Goal: Information Seeking & Learning: Compare options

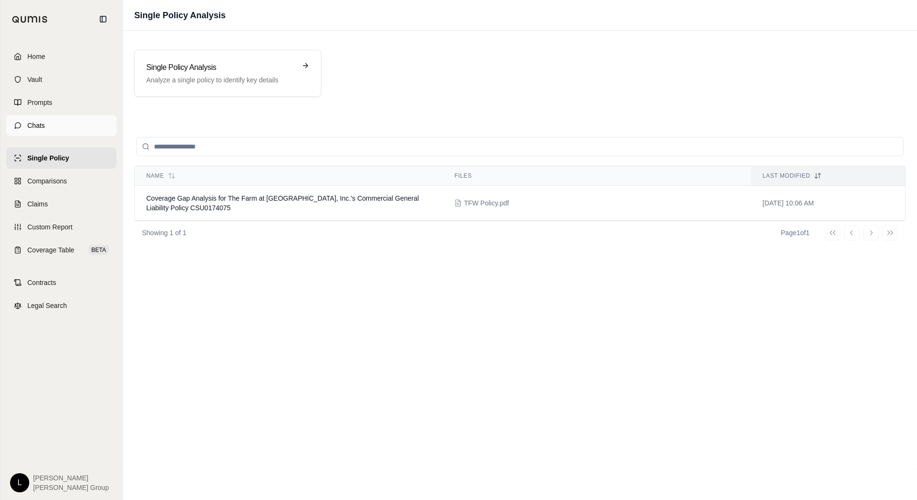
click at [48, 125] on link "Chats" at bounding box center [61, 125] width 110 height 21
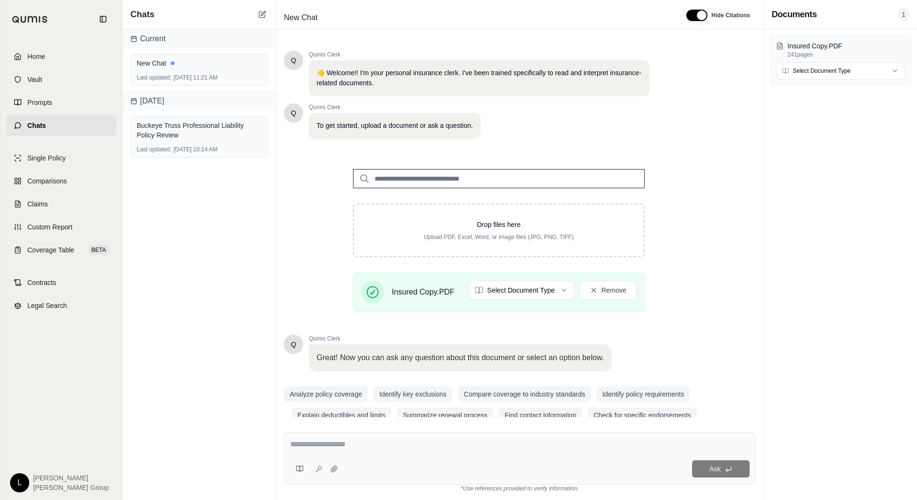
scroll to position [17, 0]
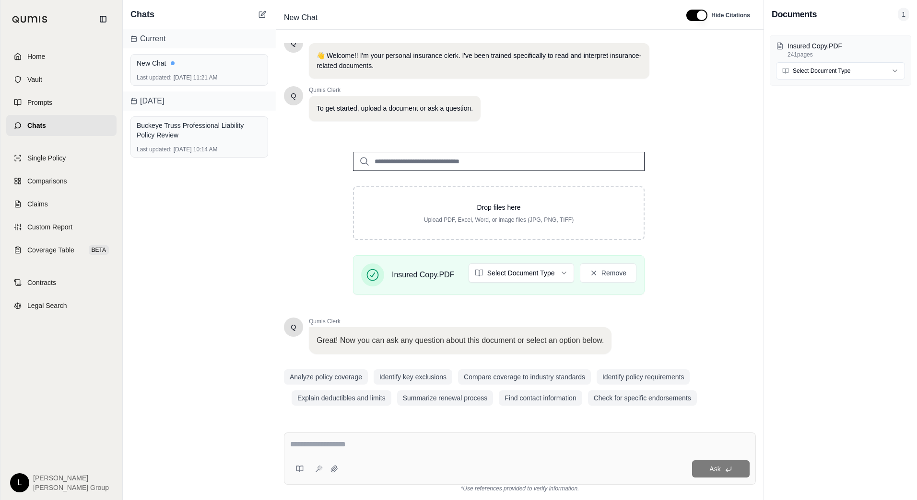
click at [329, 440] on textarea at bounding box center [519, 445] width 459 height 12
type textarea "**********"
click at [318, 470] on icon at bounding box center [319, 469] width 8 height 8
type textarea "**********"
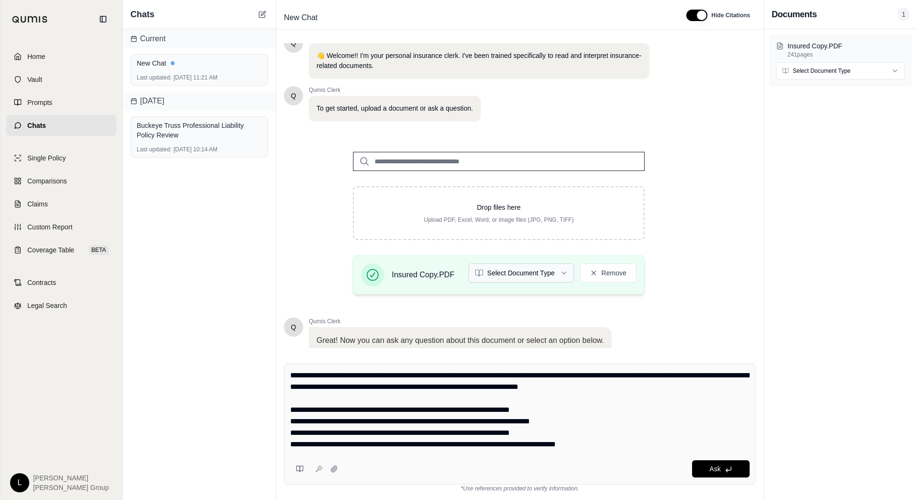
click at [556, 276] on html "Home Vault Prompts Chats Single Policy Comparisons Claims Custom Report Coverag…" at bounding box center [458, 250] width 917 height 500
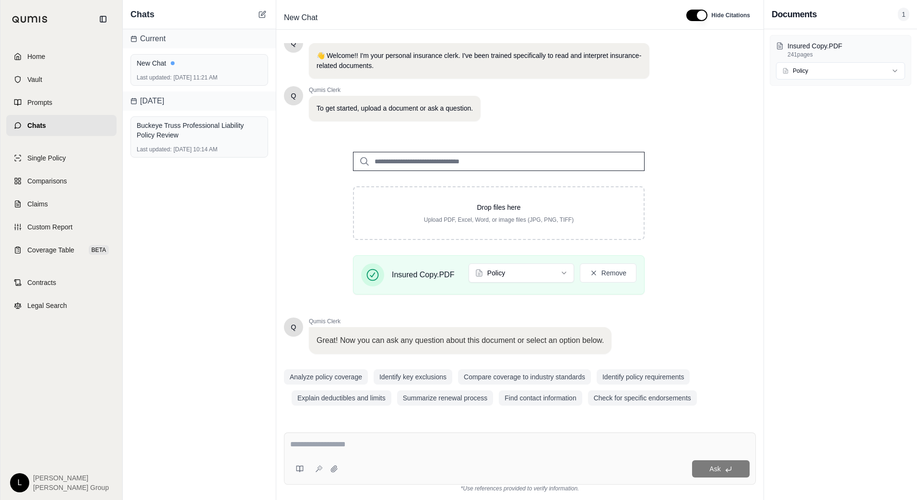
click at [312, 447] on textarea at bounding box center [519, 445] width 459 height 12
type textarea "*"
type textarea "**********"
click at [314, 467] on button at bounding box center [318, 469] width 15 height 15
type textarea "**********"
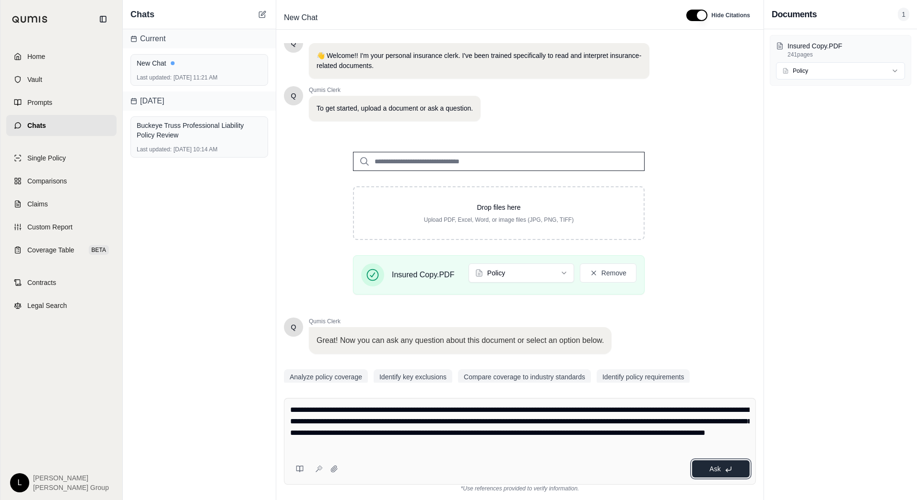
click at [710, 469] on span "Ask" at bounding box center [714, 469] width 11 height 8
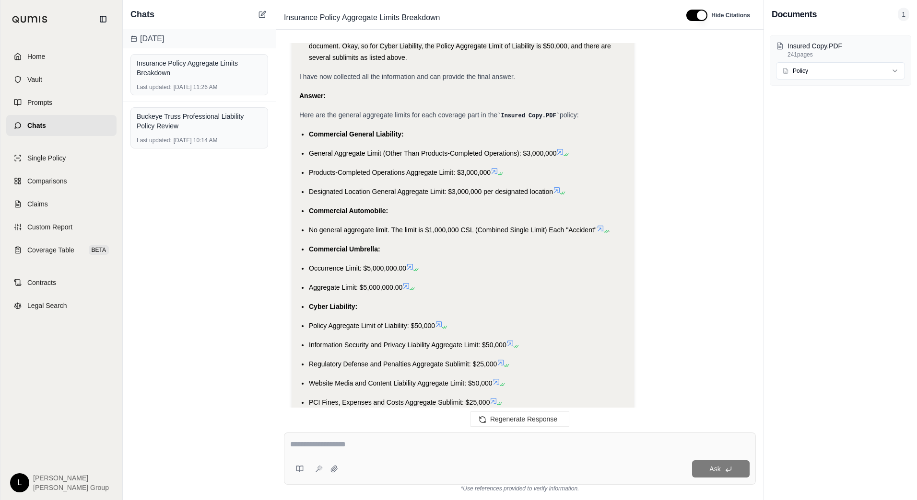
scroll to position [733, 0]
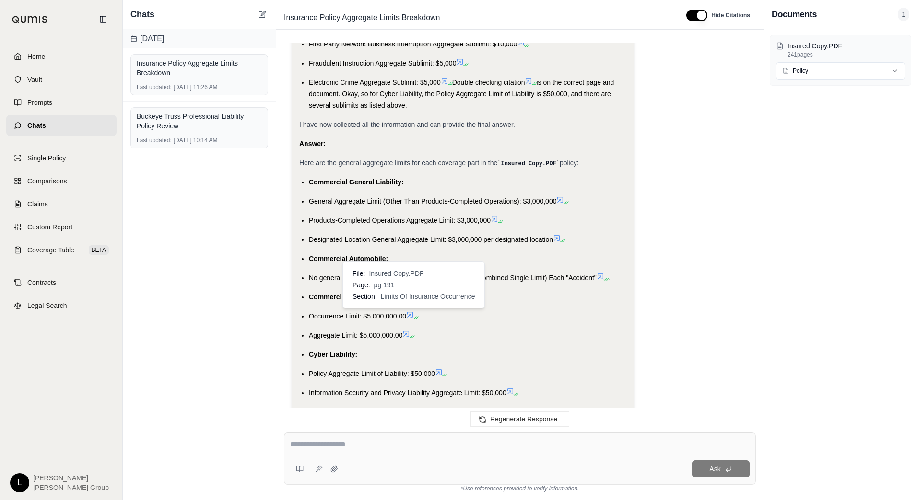
click at [410, 315] on icon at bounding box center [410, 315] width 8 height 8
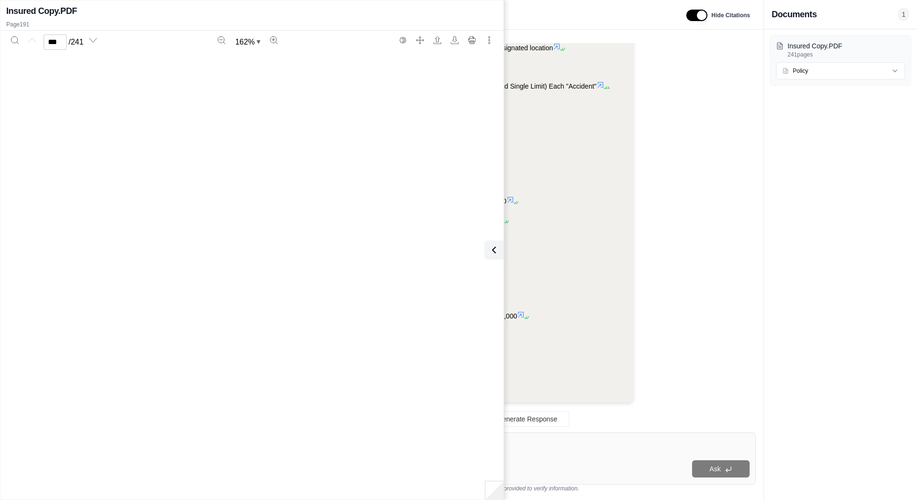
type input "***"
click at [493, 254] on icon at bounding box center [492, 250] width 12 height 12
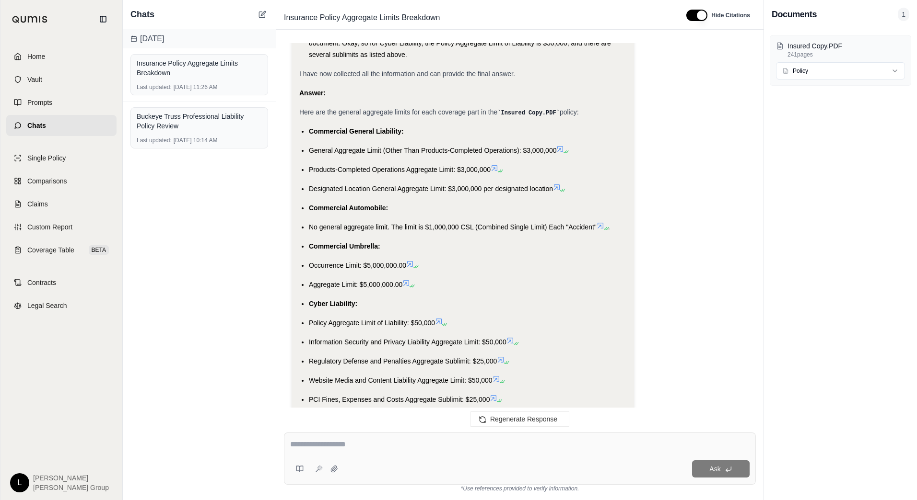
scroll to position [781, 0]
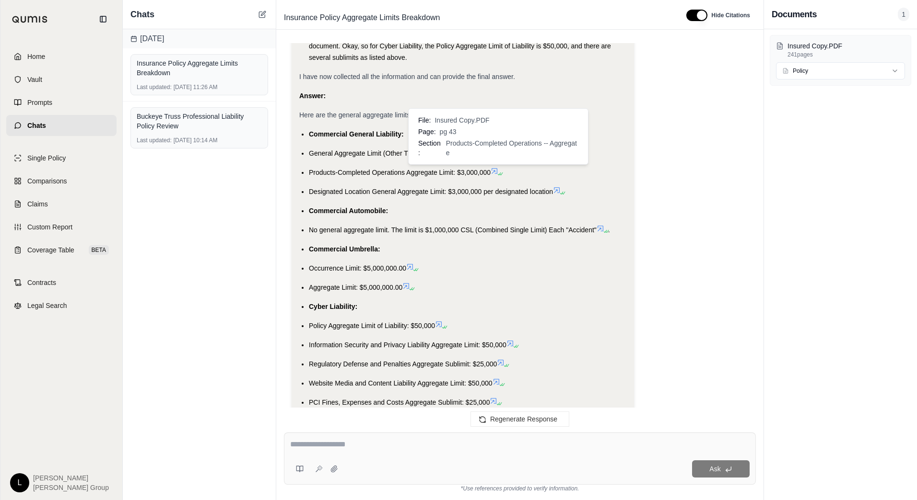
click at [496, 171] on icon at bounding box center [494, 171] width 6 height 6
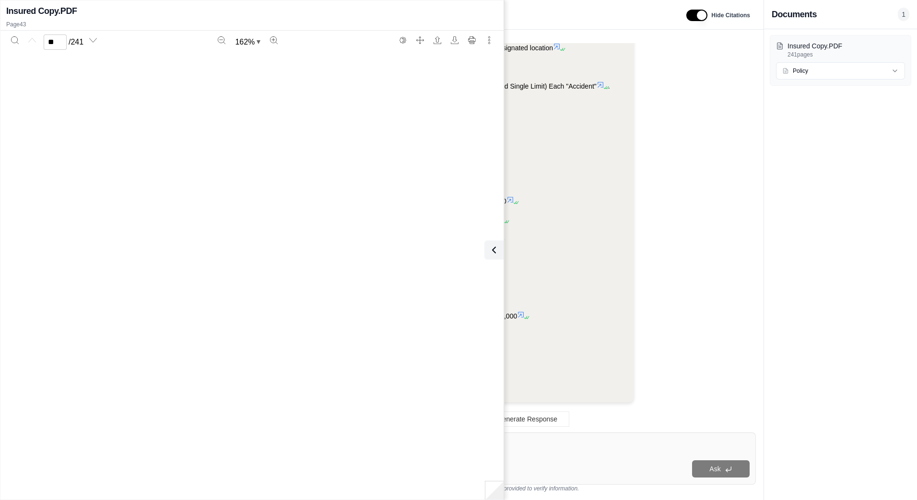
type input "**"
click at [495, 251] on icon at bounding box center [492, 250] width 12 height 12
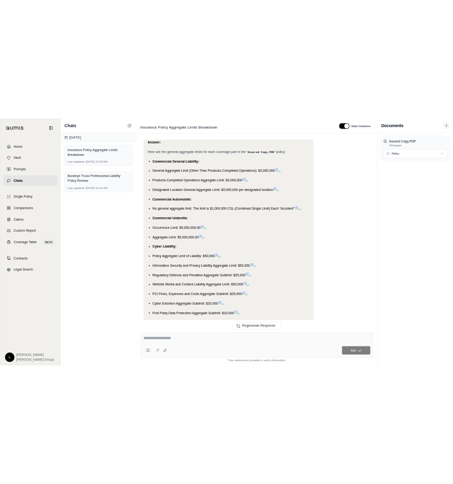
scroll to position [925, 0]
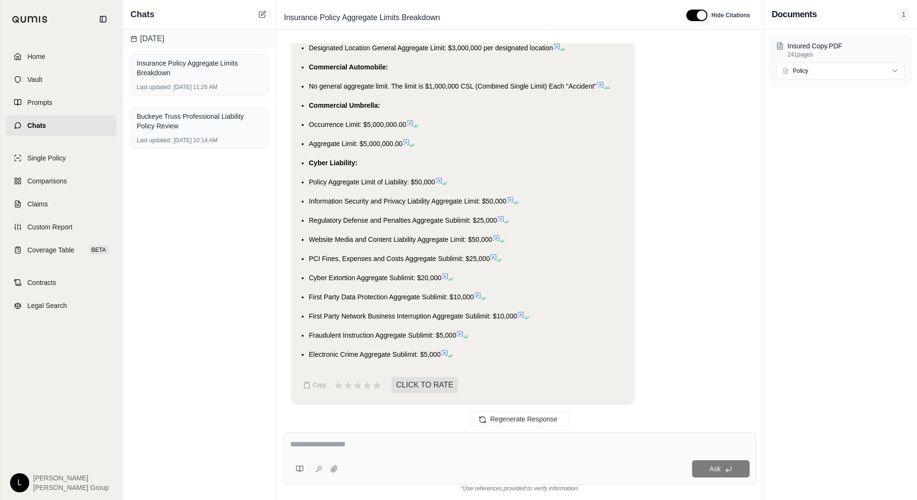
click at [58, 178] on span "Comparisons" at bounding box center [46, 181] width 39 height 10
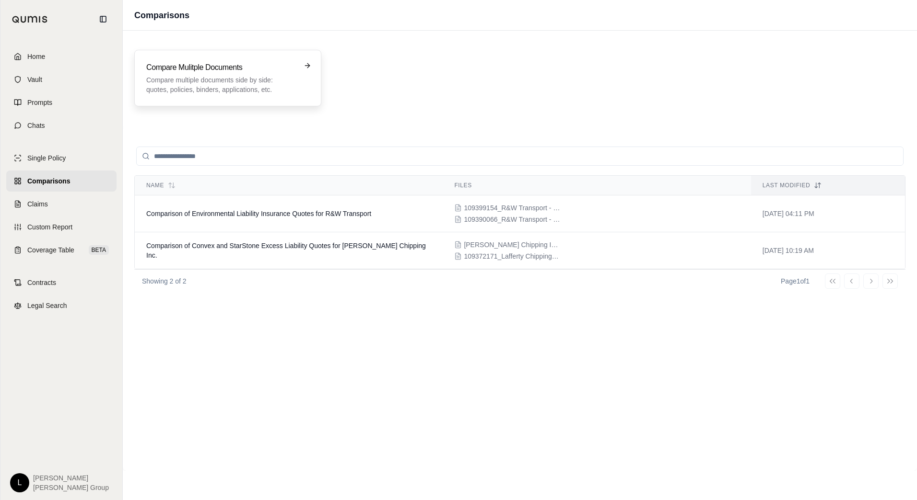
click at [274, 83] on p "Compare multiple documents side by side: quotes, policies, binders, application…" at bounding box center [221, 84] width 150 height 19
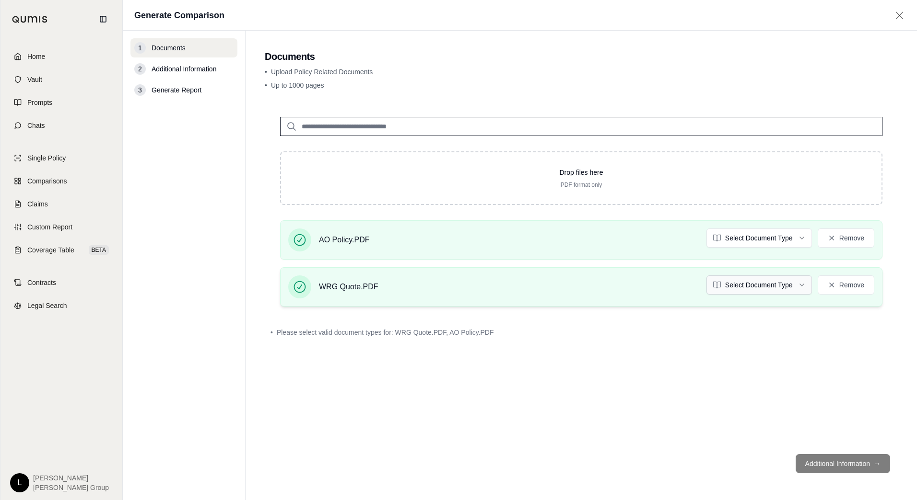
click at [796, 283] on html "Home Vault Prompts Chats Single Policy Comparisons Claims Custom Report Coverag…" at bounding box center [458, 250] width 917 height 500
click at [789, 243] on html "Document type updated successfully Home Vault Prompts Chats Single Policy Compa…" at bounding box center [458, 250] width 917 height 500
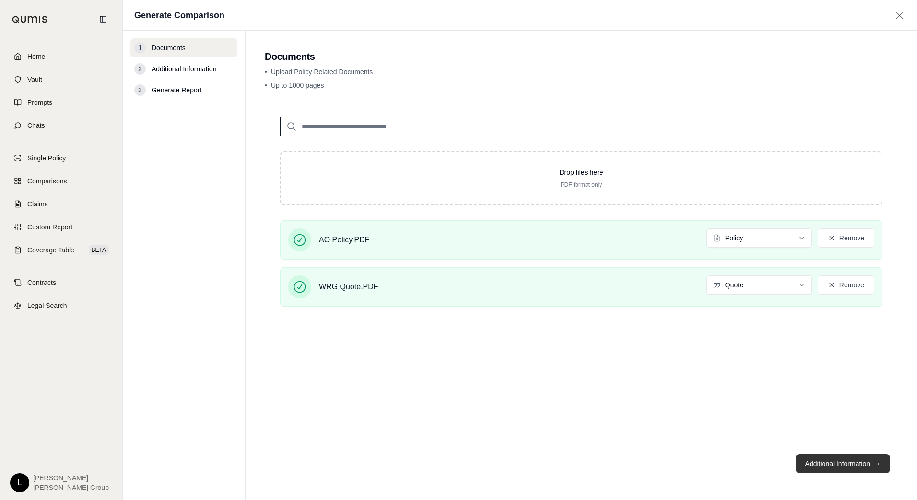
click at [829, 459] on button "Additional Information →" at bounding box center [842, 463] width 94 height 19
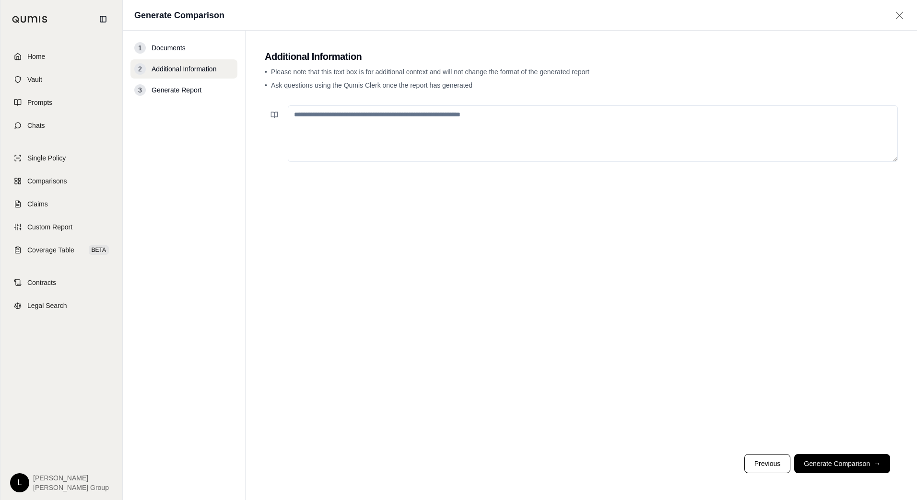
click at [344, 128] on textarea at bounding box center [593, 133] width 610 height 57
click at [835, 466] on button "Generate Comparison →" at bounding box center [842, 463] width 96 height 19
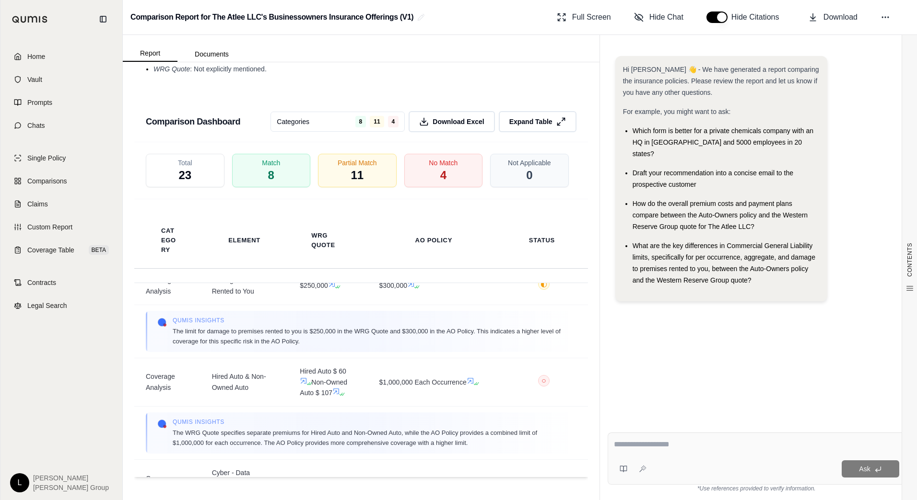
scroll to position [623, 0]
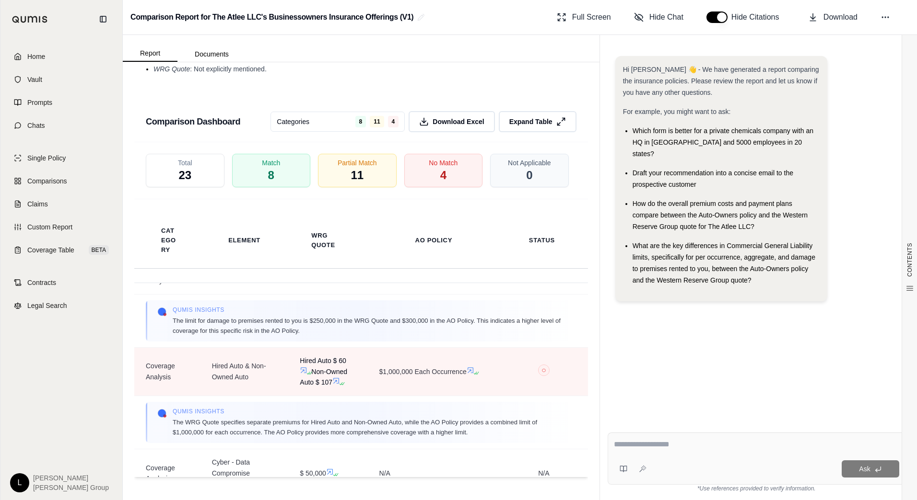
click at [301, 374] on icon at bounding box center [304, 371] width 8 height 8
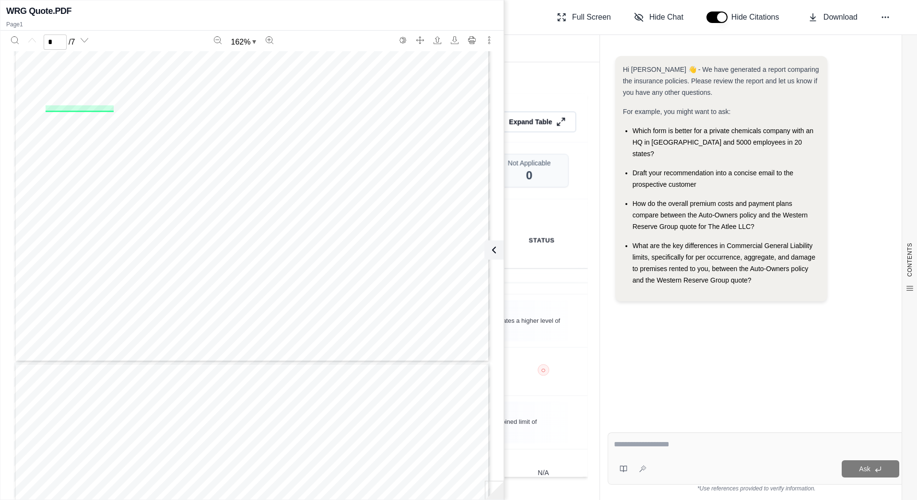
scroll to position [383, 0]
click at [493, 251] on icon at bounding box center [492, 250] width 12 height 12
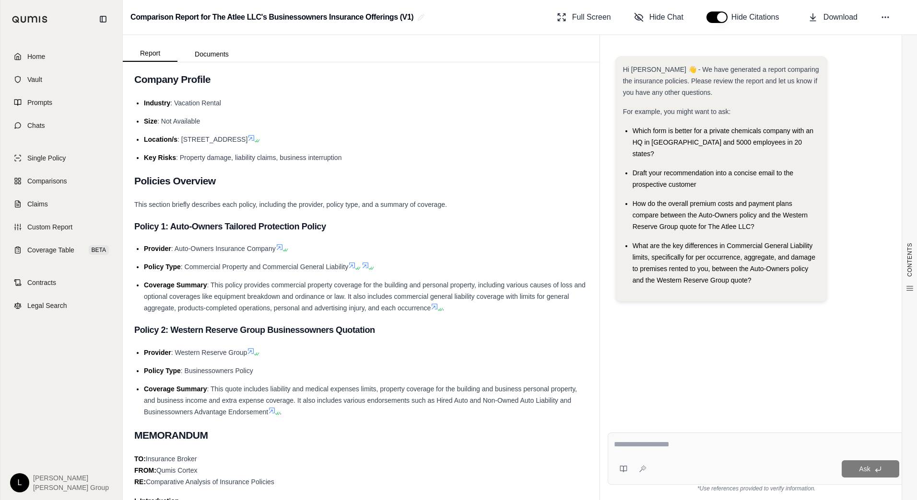
scroll to position [0, 0]
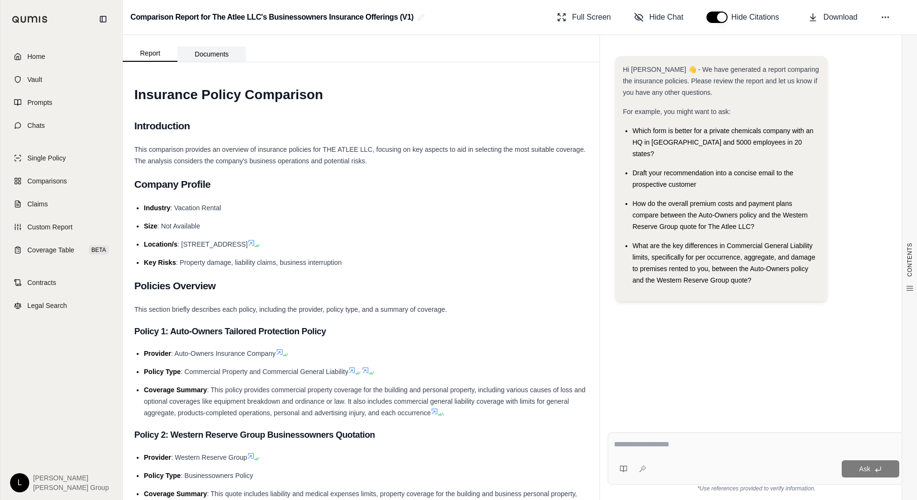
click at [215, 57] on button "Documents" at bounding box center [211, 53] width 69 height 15
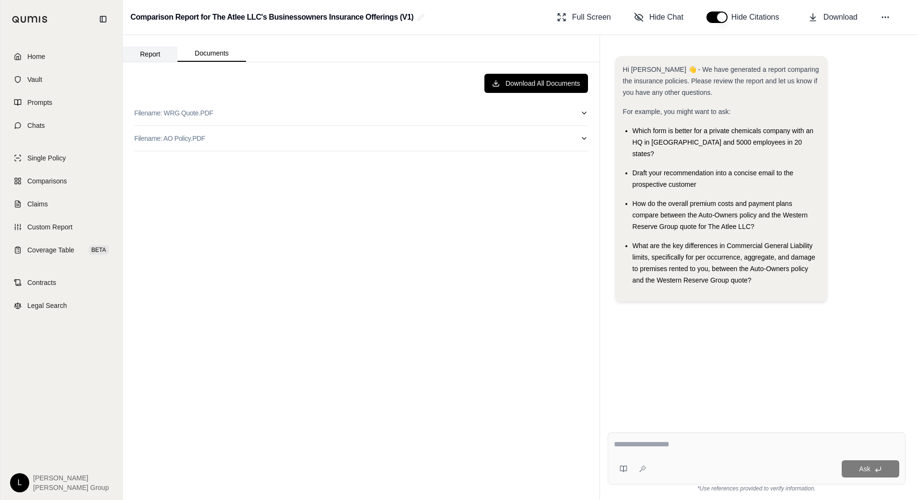
click at [150, 55] on button "Report" at bounding box center [150, 53] width 55 height 15
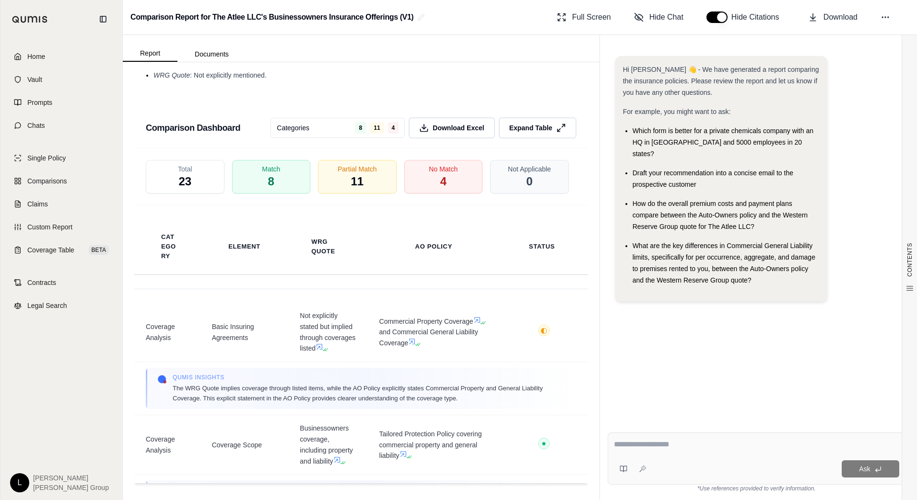
scroll to position [1446, 0]
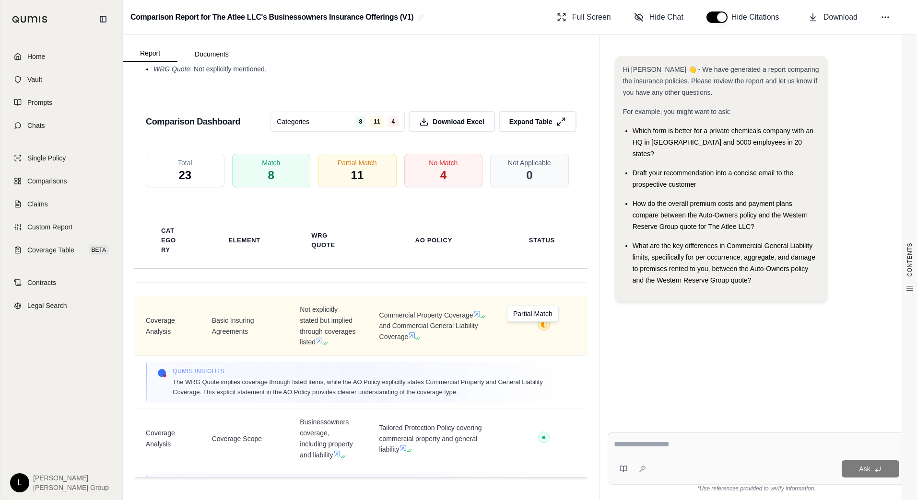
click at [540, 328] on span "◐" at bounding box center [543, 325] width 7 height 8
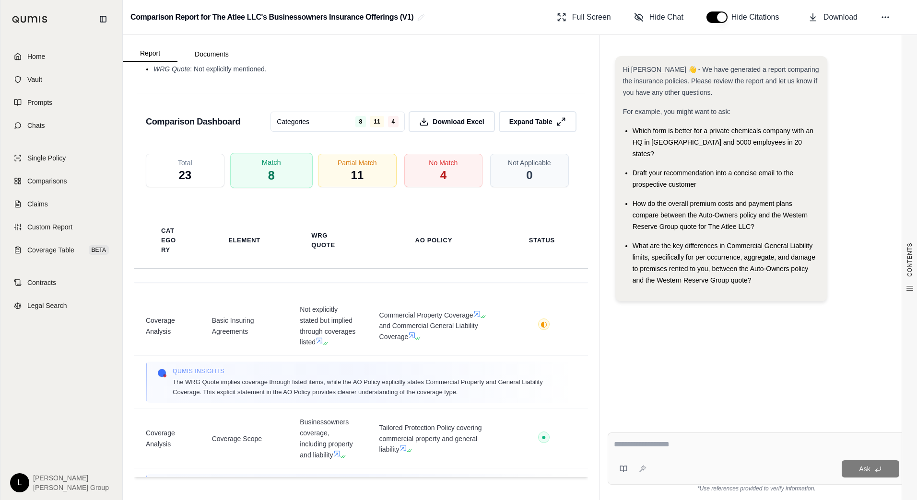
click at [295, 170] on div "Match 8" at bounding box center [271, 170] width 82 height 35
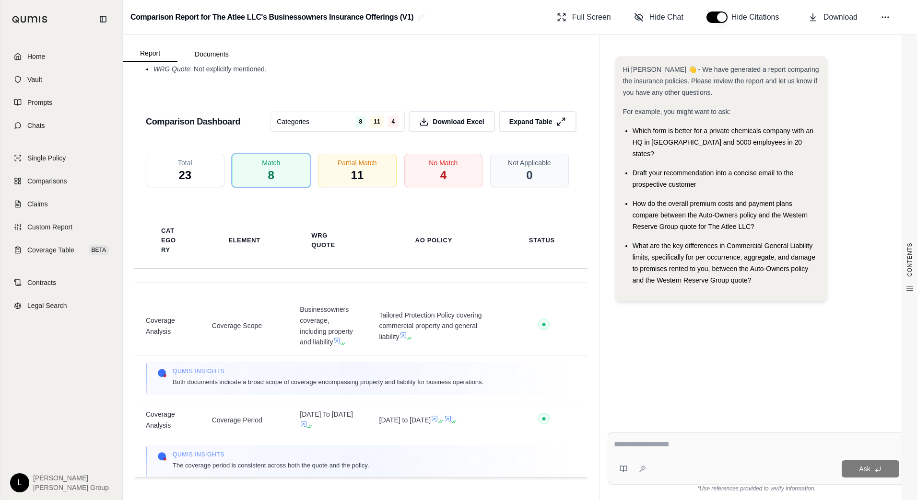
click at [189, 174] on span "23" at bounding box center [184, 175] width 13 height 15
click at [259, 173] on div "Match 8" at bounding box center [271, 170] width 82 height 35
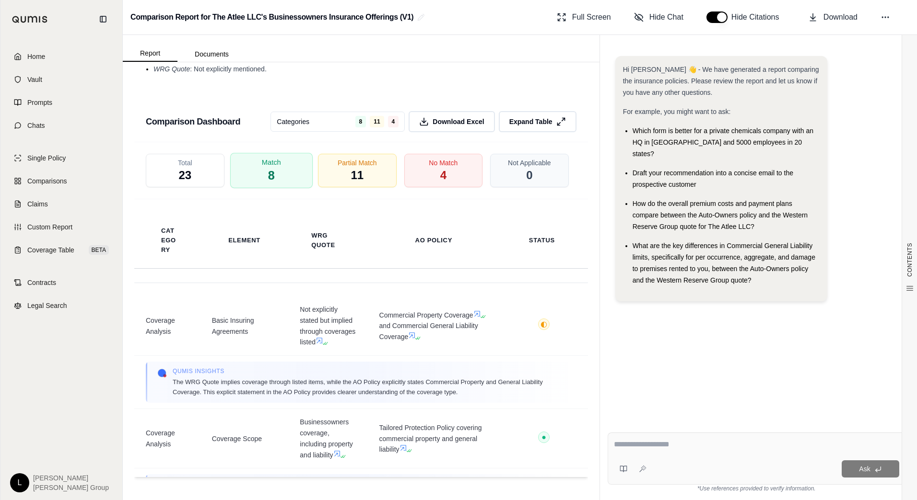
click at [300, 174] on div "Match 8" at bounding box center [271, 170] width 82 height 35
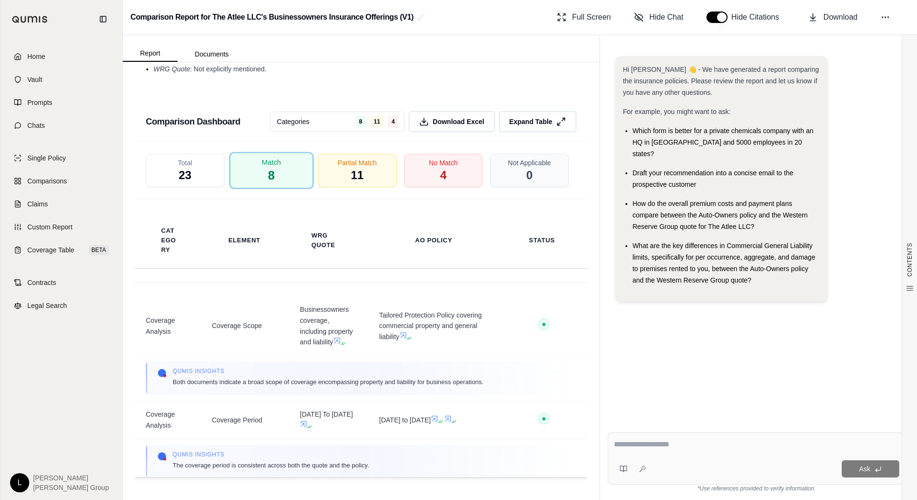
click at [300, 174] on div "Match 8" at bounding box center [271, 170] width 82 height 35
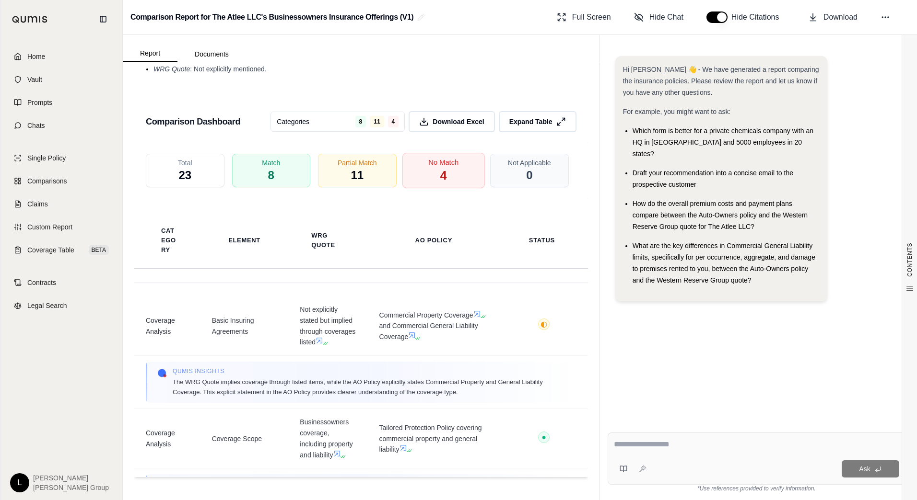
click at [422, 170] on div "No Match 4" at bounding box center [443, 170] width 82 height 35
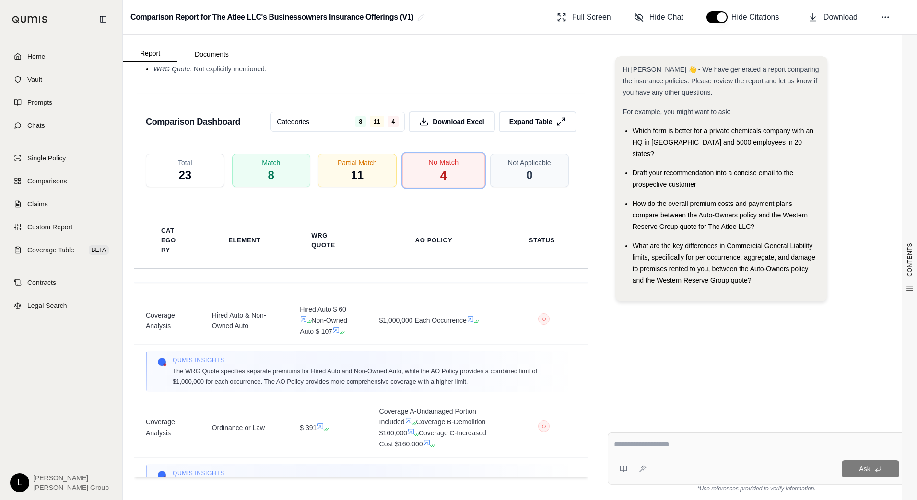
click at [422, 170] on div "No Match 4" at bounding box center [443, 170] width 82 height 35
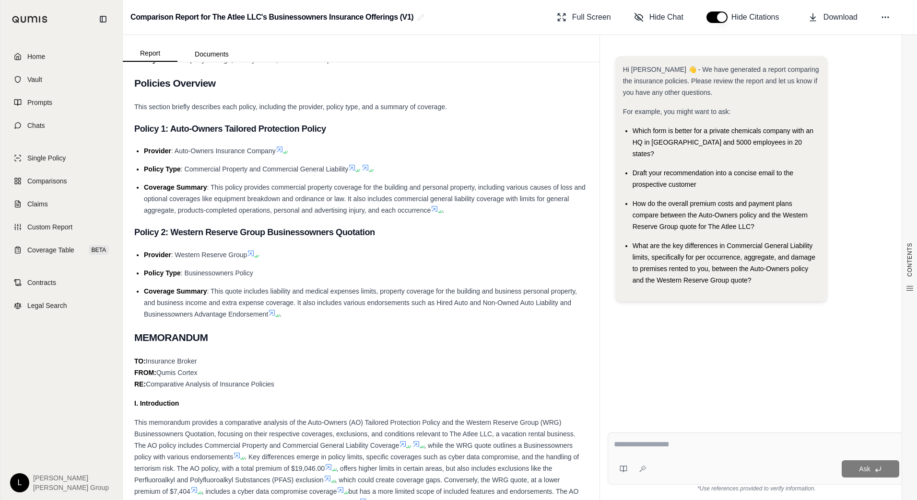
scroll to position [0, 0]
